Goal: Check status: Check status

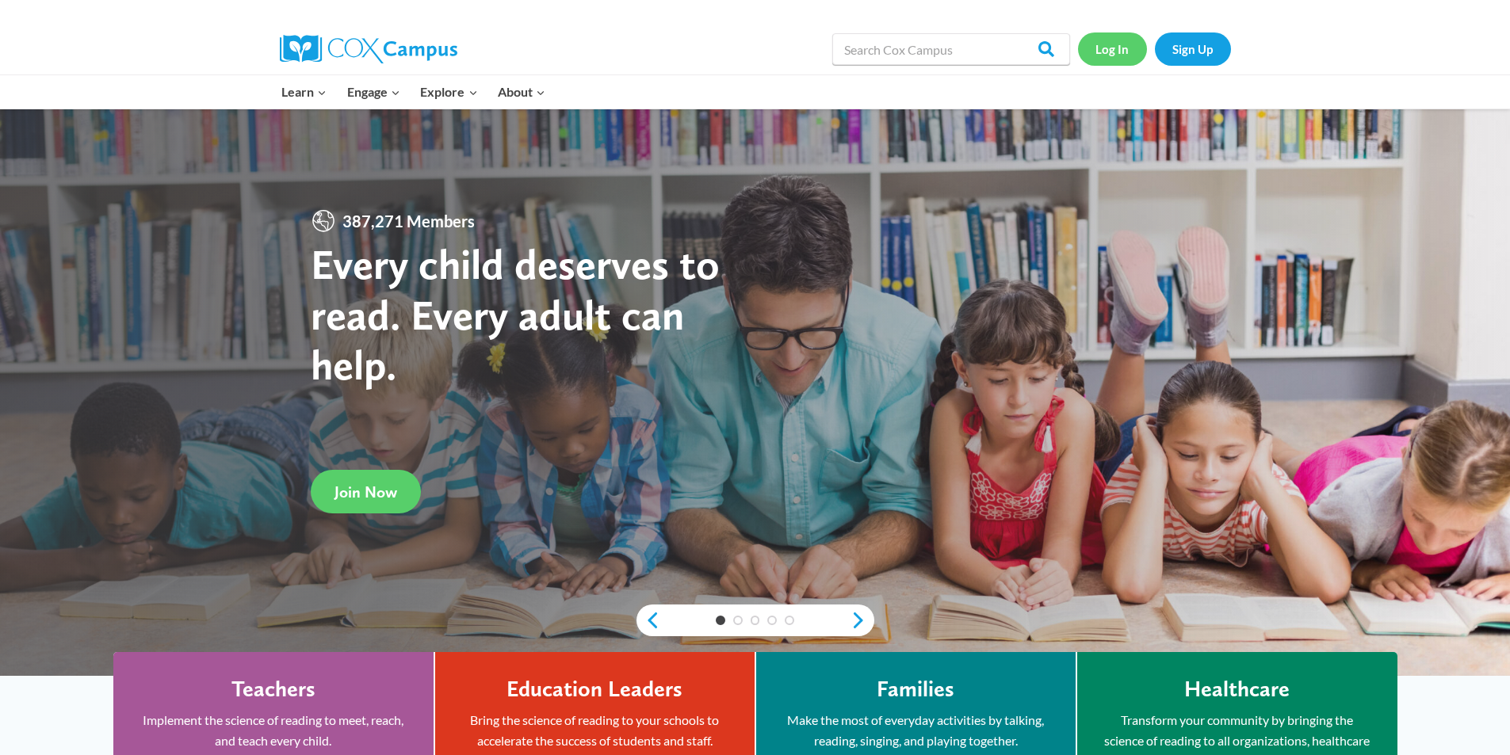
click at [1080, 43] on link "Log In" at bounding box center [1112, 48] width 69 height 32
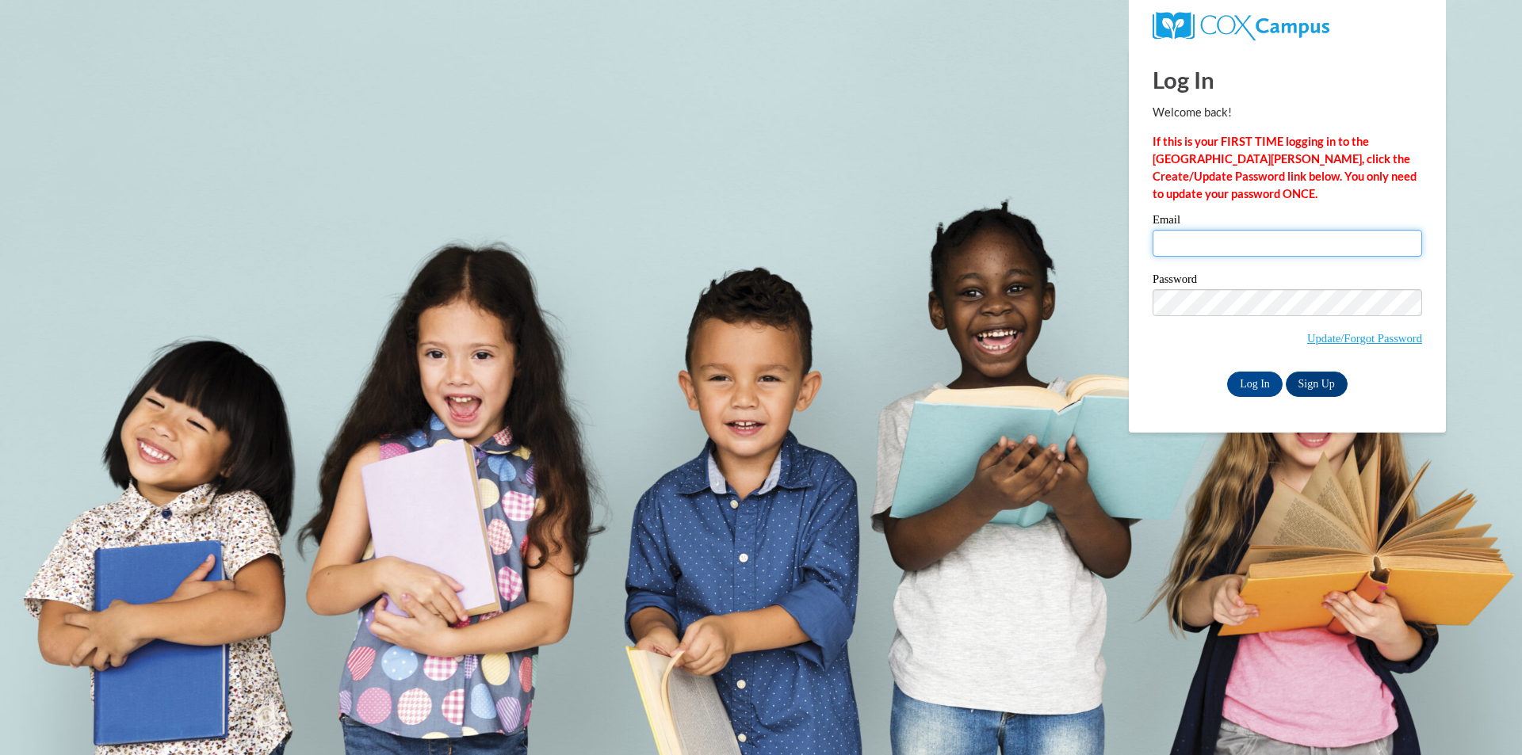
click at [1184, 235] on input "Email" at bounding box center [1286, 243] width 269 height 27
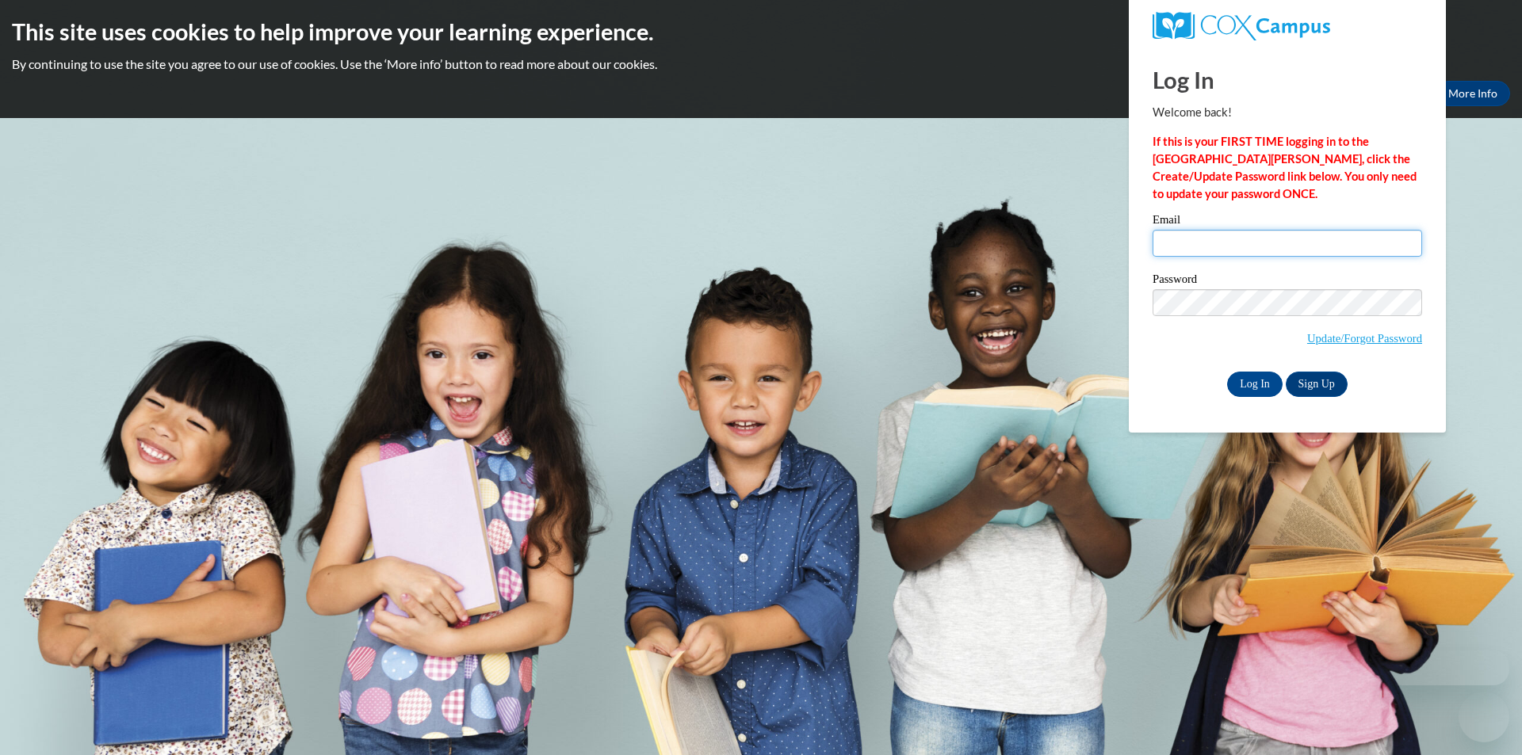
type input "barbepa@cpsboe.k12.oh.us"
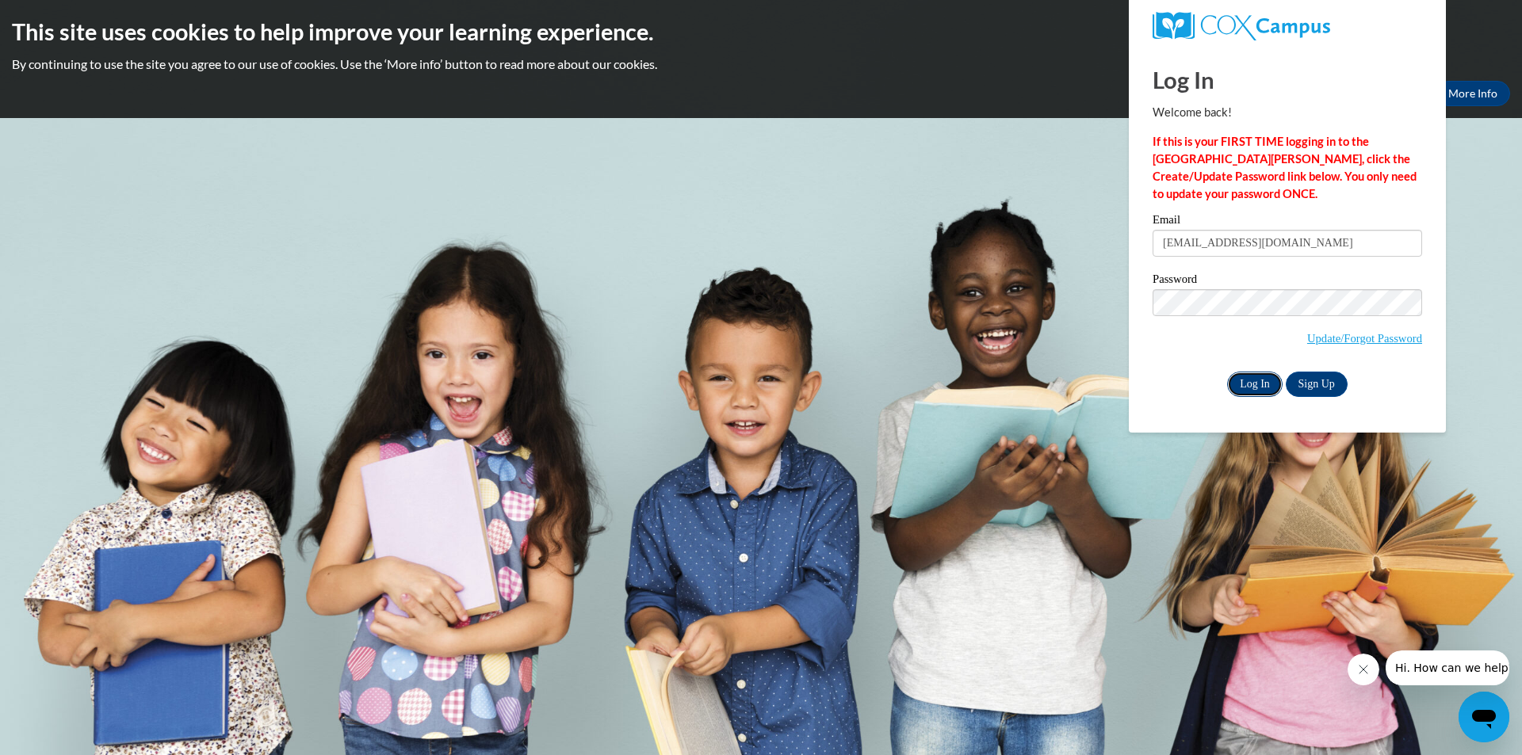
click at [1253, 380] on input "Log In" at bounding box center [1254, 384] width 55 height 25
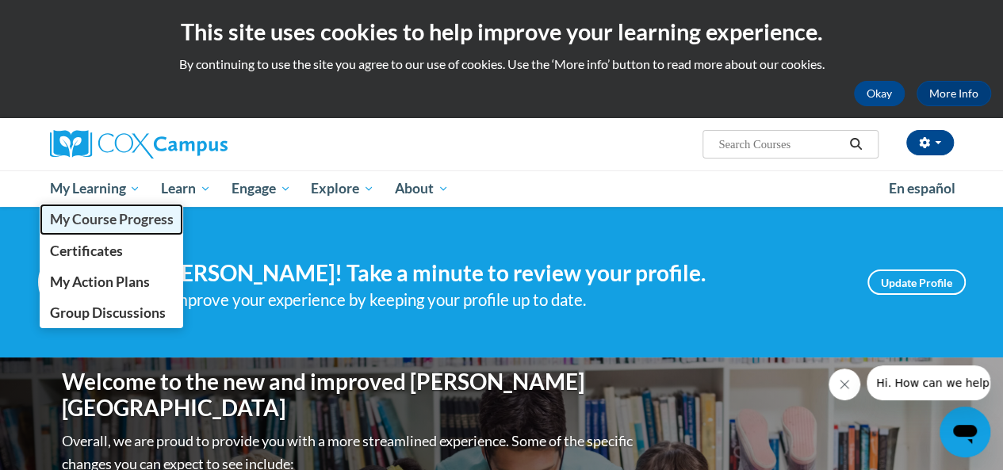
click at [104, 223] on span "My Course Progress" at bounding box center [111, 219] width 124 height 17
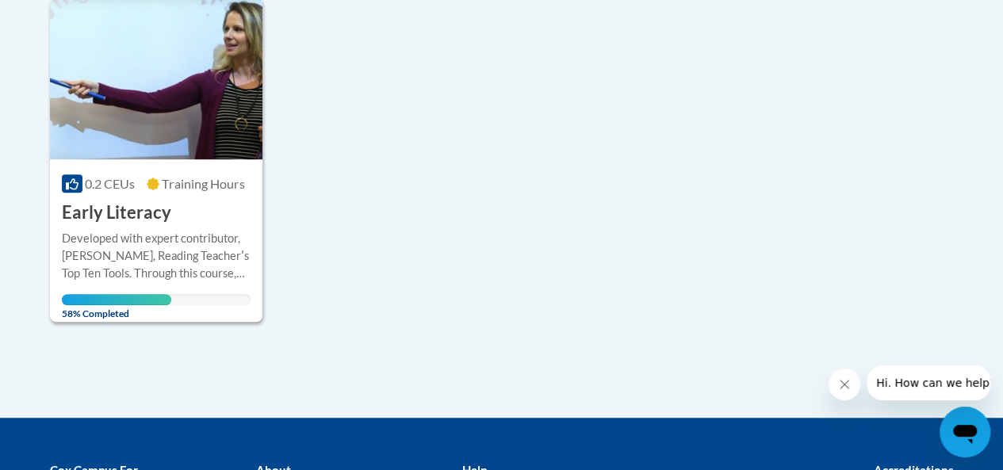
scroll to position [396, 0]
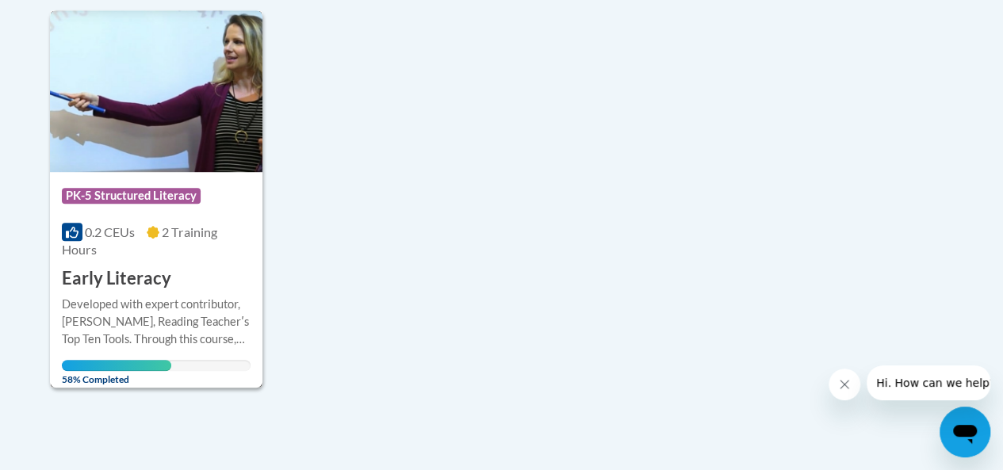
click at [156, 139] on img at bounding box center [156, 91] width 212 height 162
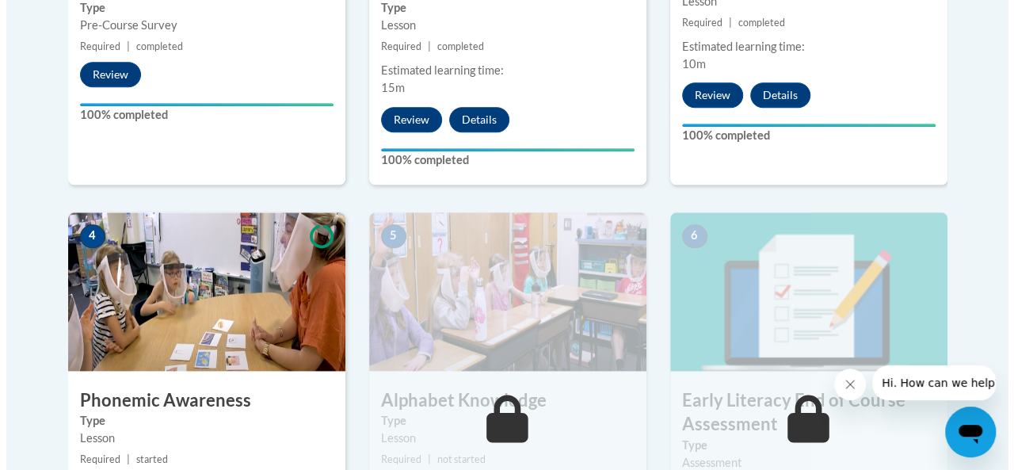
scroll to position [951, 0]
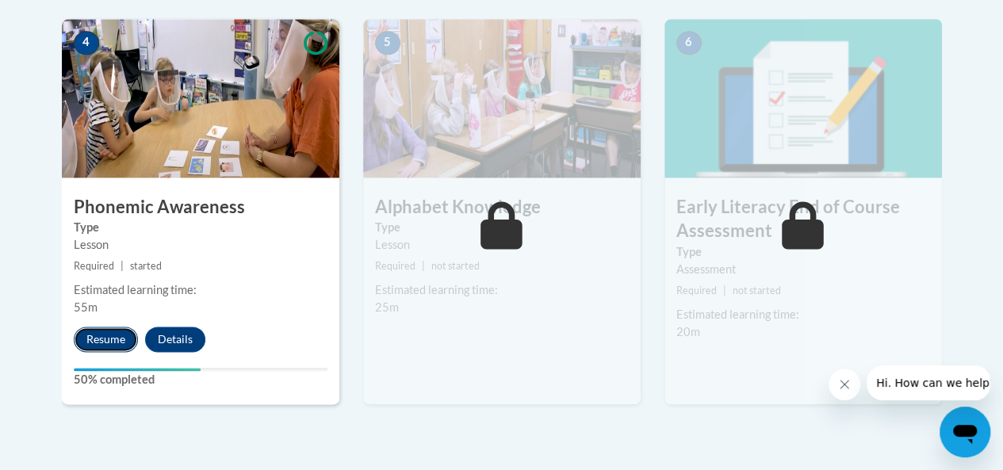
click at [105, 330] on button "Resume" at bounding box center [106, 339] width 64 height 25
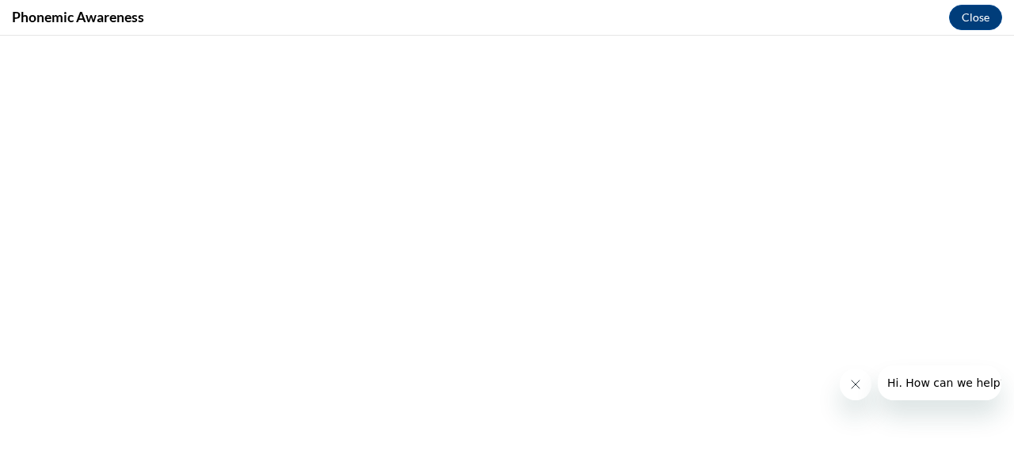
click at [849, 380] on icon "Close message from company" at bounding box center [855, 384] width 13 height 13
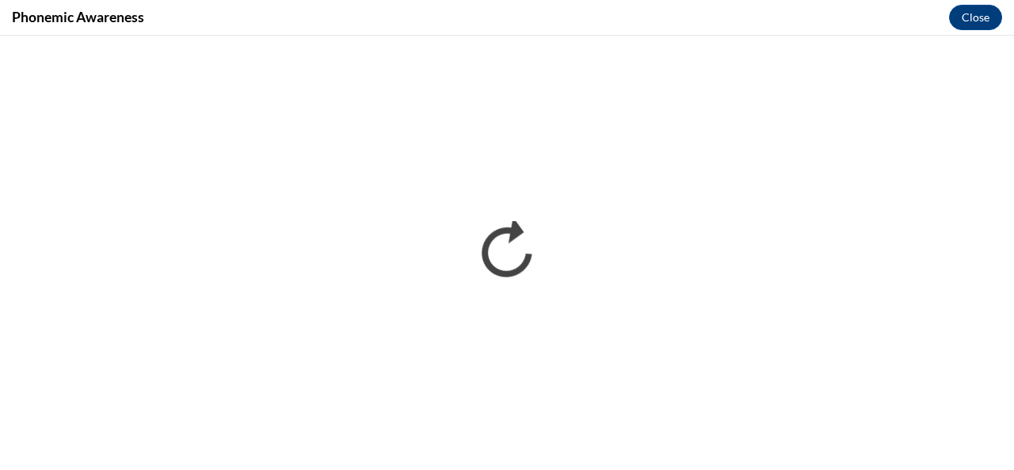
scroll to position [0, 0]
